Goal: Transaction & Acquisition: Download file/media

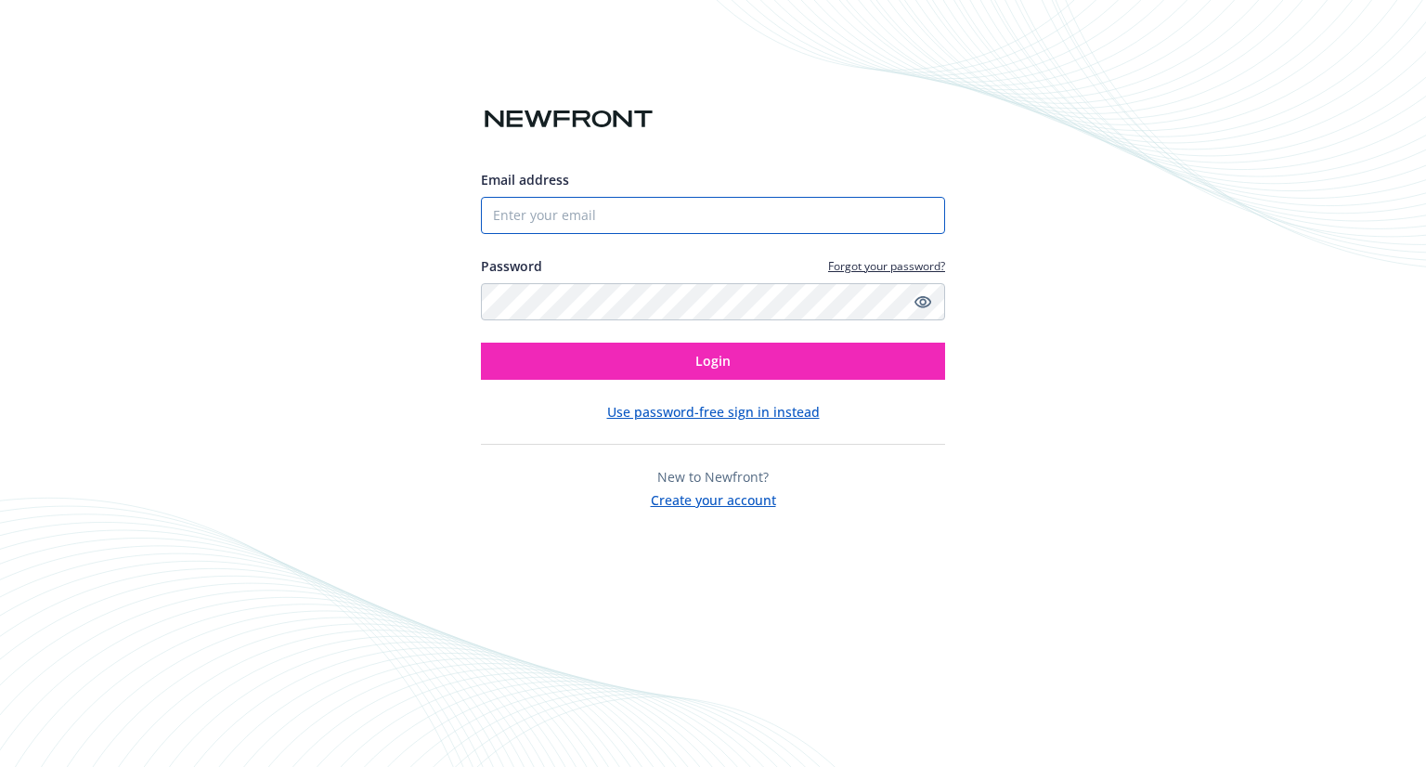
click at [547, 213] on input "Email address" at bounding box center [713, 215] width 464 height 37
type input "[PERSON_NAME][EMAIL_ADDRESS][DOMAIN_NAME]"
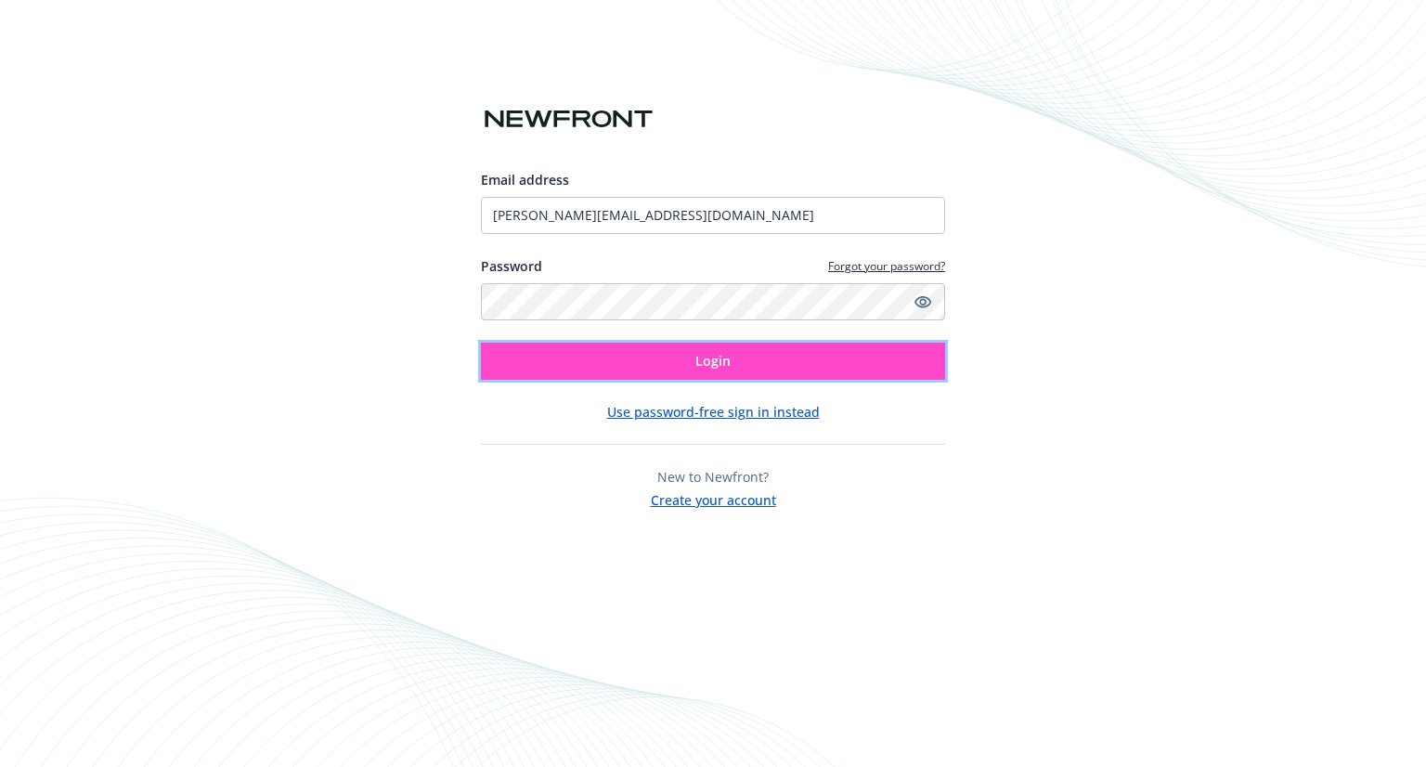
click at [672, 357] on button "Login" at bounding box center [713, 361] width 464 height 37
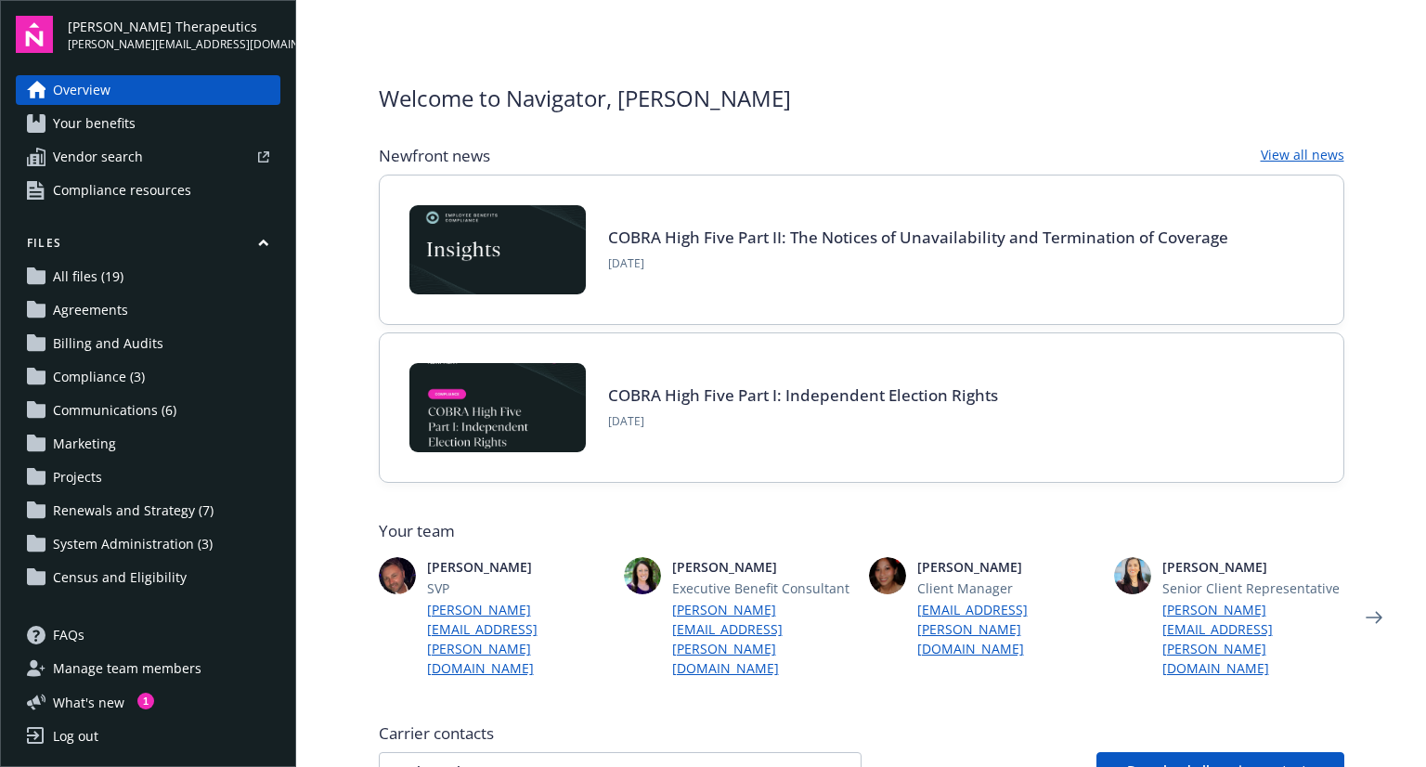
click at [113, 509] on span "Renewals and Strategy (7)" at bounding box center [133, 511] width 161 height 30
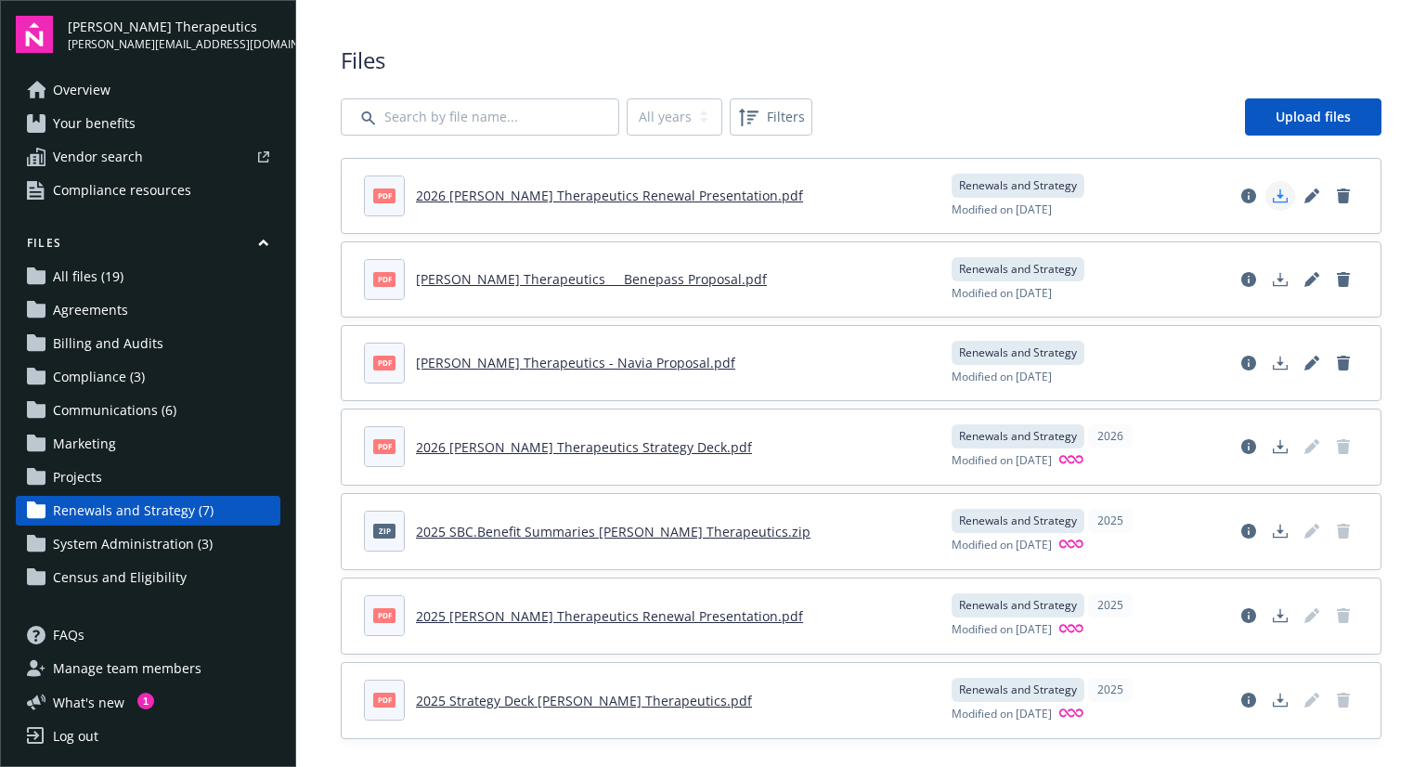
click at [1273, 193] on icon "Download document" at bounding box center [1280, 195] width 15 height 15
click at [1118, 28] on div "Files All years 2026 2025 Filters Upload files pdf 2026 [PERSON_NAME] Therapeut…" at bounding box center [861, 392] width 1130 height 784
click at [84, 740] on div "Log out" at bounding box center [75, 736] width 45 height 30
